Goal: Task Accomplishment & Management: Manage account settings

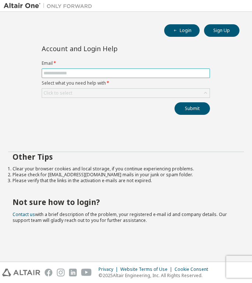
click at [119, 74] on input "text" at bounding box center [125, 73] width 164 height 6
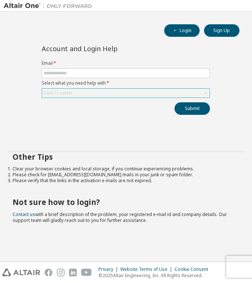
click at [112, 91] on div "Click to select" at bounding box center [125, 93] width 167 height 9
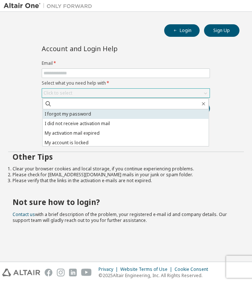
click at [92, 113] on li "I forgot my password" at bounding box center [126, 114] width 166 height 10
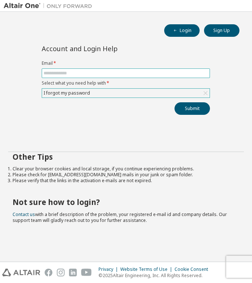
click at [98, 73] on input "text" at bounding box center [125, 73] width 164 height 6
type input "*"
type input "**********"
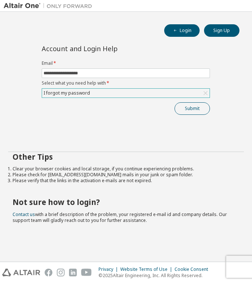
click at [182, 104] on button "Submit" at bounding box center [191, 108] width 35 height 13
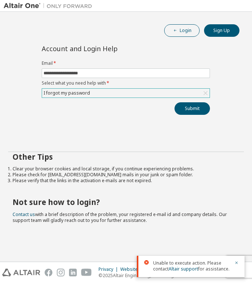
click at [191, 32] on button "Login" at bounding box center [181, 30] width 35 height 13
